Goal: Information Seeking & Learning: Learn about a topic

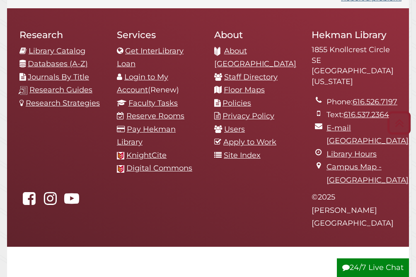
scroll to position [861, 0]
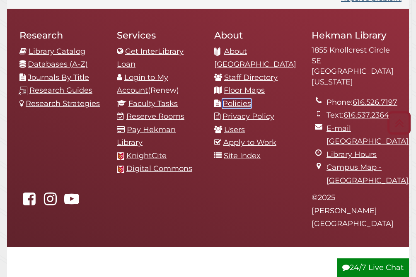
click at [235, 99] on link "Policies" at bounding box center [236, 103] width 29 height 9
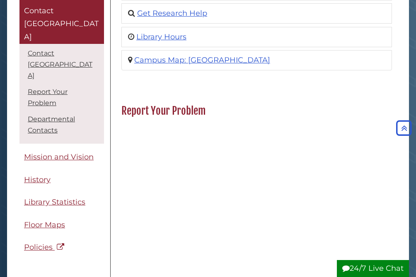
scroll to position [253, 0]
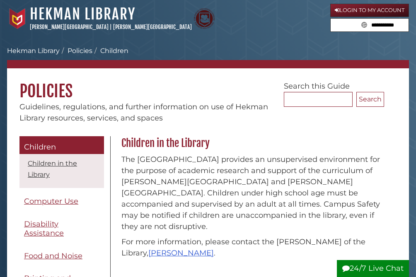
scroll to position [1, 0]
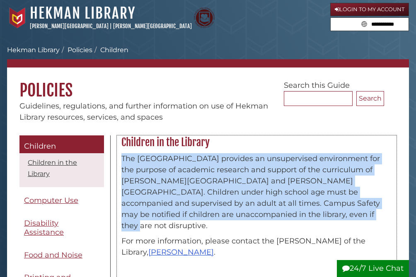
drag, startPoint x: 121, startPoint y: 156, endPoint x: 276, endPoint y: 210, distance: 164.0
click at [276, 210] on p "The [GEOGRAPHIC_DATA] provides an unsupervised environment for the purpose of a…" at bounding box center [256, 192] width 270 height 78
copy p "The [GEOGRAPHIC_DATA] provides an unsupervised environment for the purpose of a…"
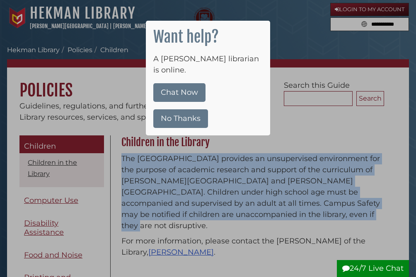
click at [177, 110] on button "No Thanks" at bounding box center [180, 118] width 55 height 19
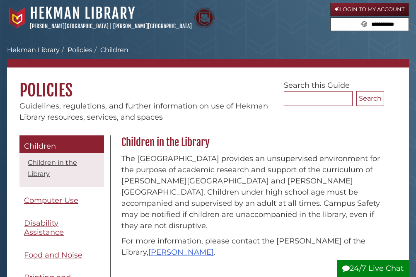
click at [162, 84] on h1 "Policies" at bounding box center [207, 83] width 401 height 33
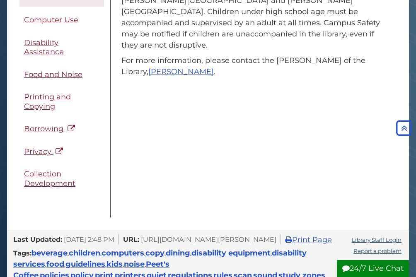
scroll to position [191, 0]
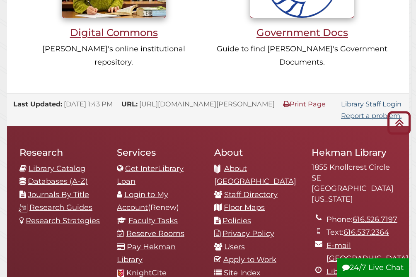
scroll to position [764, 0]
